Goal: Information Seeking & Learning: Learn about a topic

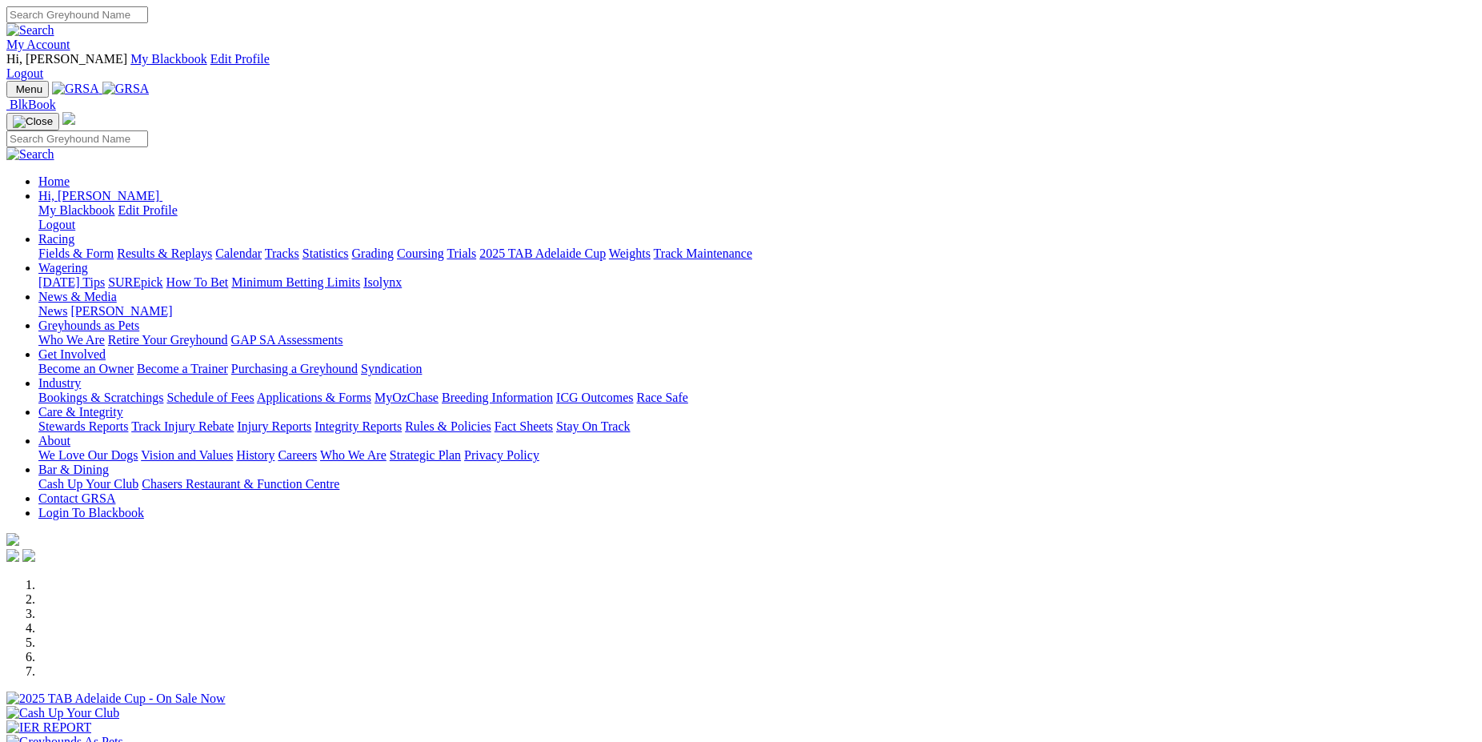
click at [74, 232] on link "Racing" at bounding box center [56, 239] width 36 height 14
drag, startPoint x: 179, startPoint y: 112, endPoint x: 207, endPoint y: 117, distance: 29.2
click at [114, 247] on link "Fields & Form" at bounding box center [75, 254] width 75 height 14
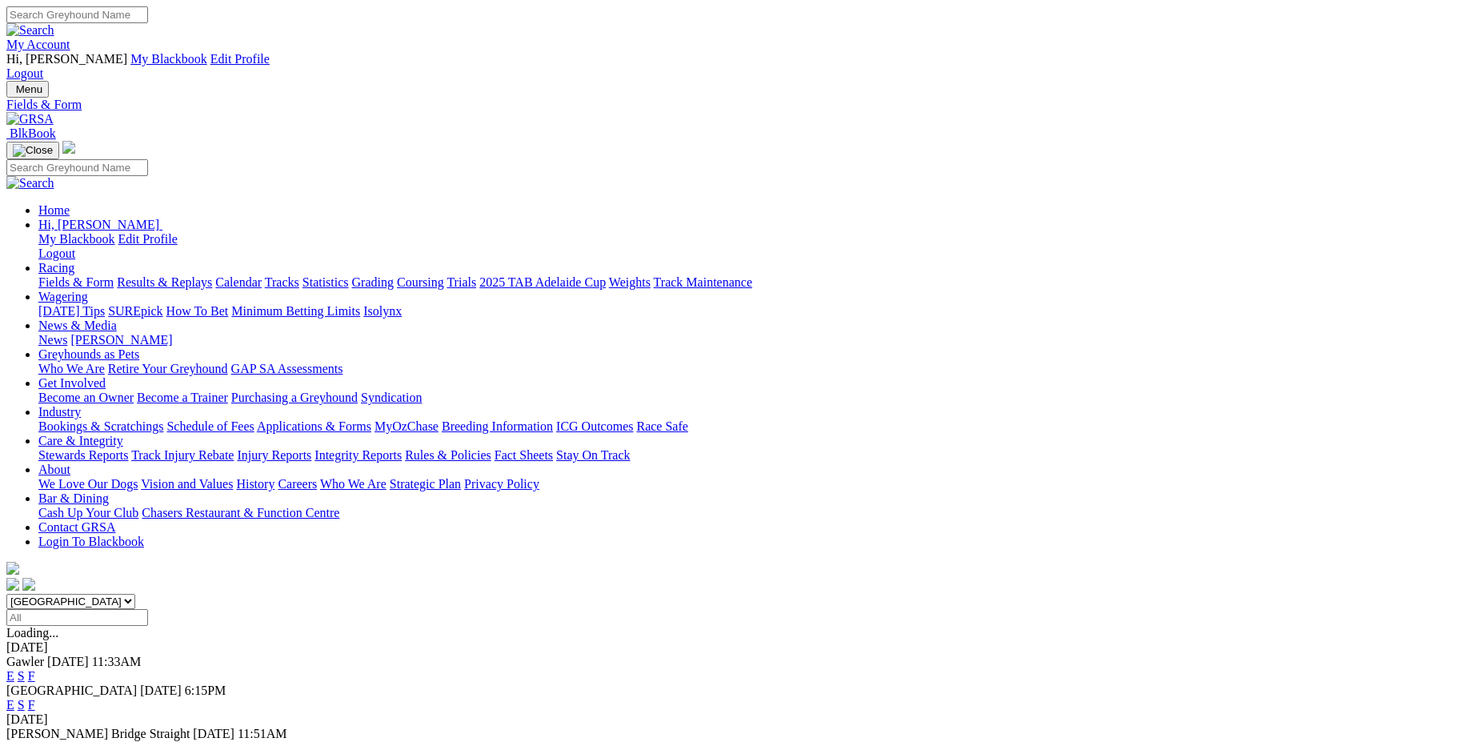
drag, startPoint x: 396, startPoint y: 60, endPoint x: 402, endPoint y: 74, distance: 14.7
click at [74, 261] on link "Racing" at bounding box center [56, 268] width 36 height 14
click at [54, 112] on img at bounding box center [29, 119] width 47 height 14
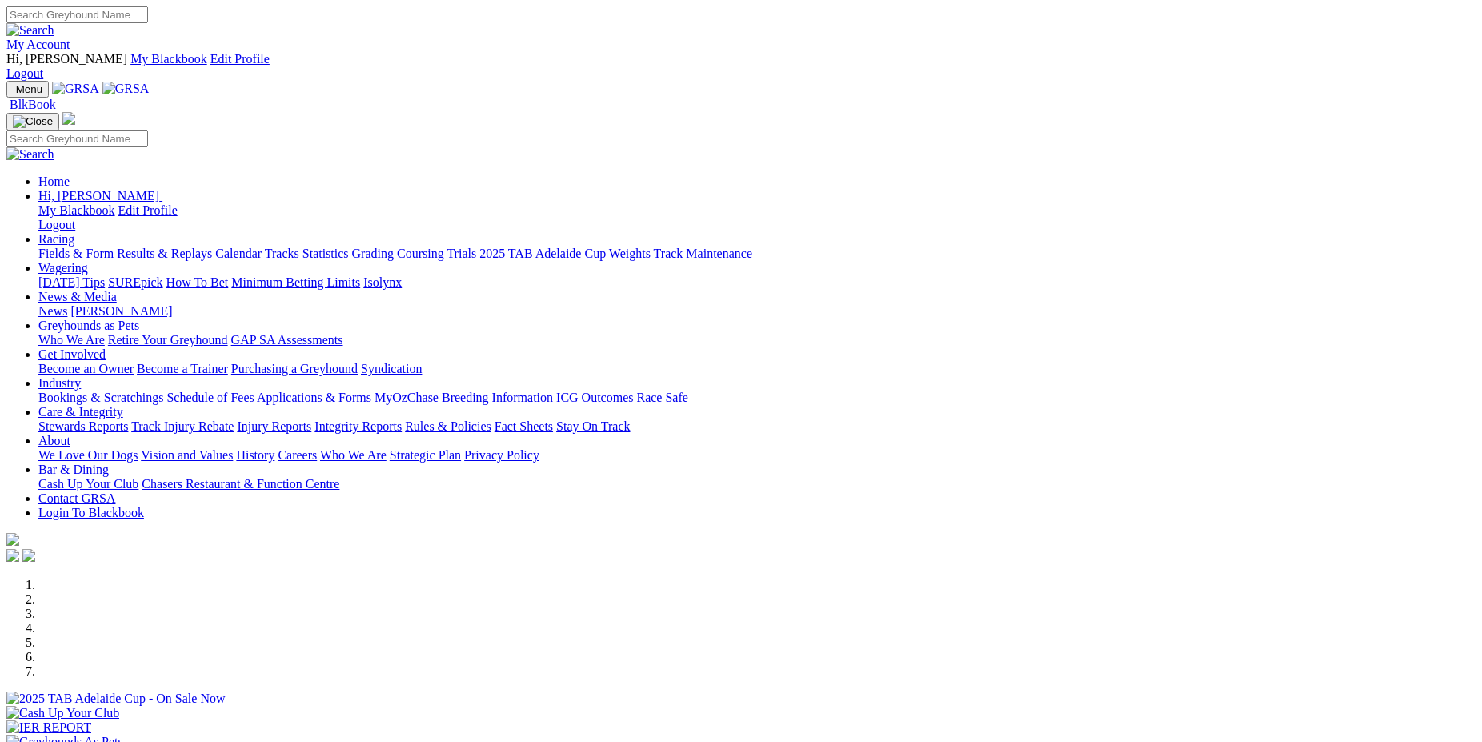
click at [117, 290] on link "News & Media" at bounding box center [77, 297] width 78 height 14
click at [74, 232] on link "Racing" at bounding box center [56, 239] width 36 height 14
